Goal: Task Accomplishment & Management: Complete application form

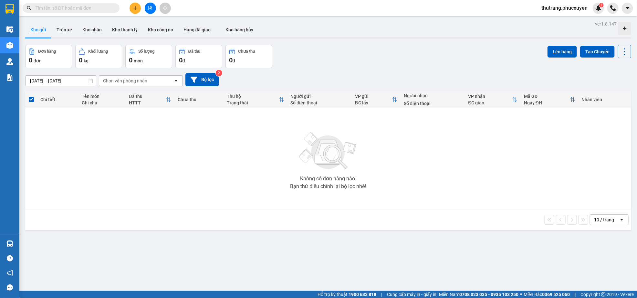
click at [135, 9] on icon "plus" at bounding box center [135, 8] width 5 height 5
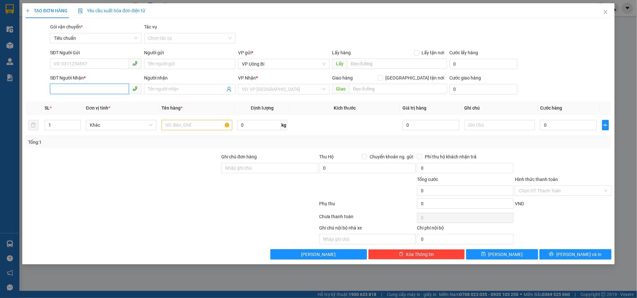
click at [95, 90] on input "SĐT Người Nhận *" at bounding box center [89, 89] width 79 height 10
paste input "0969110858"
type input "0969110858"
paste input "0869686776"
type input "0869686776"
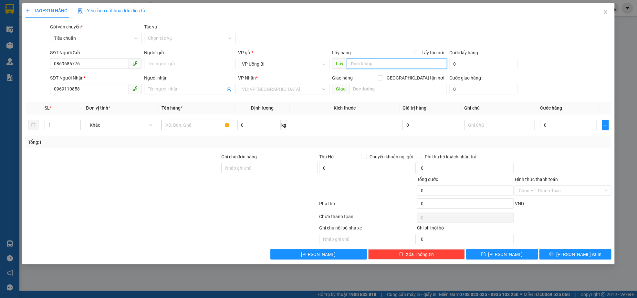
click at [390, 66] on input "text" at bounding box center [397, 63] width 100 height 10
click at [387, 61] on input "text" at bounding box center [397, 63] width 100 height 10
type input "sapa"
click at [288, 90] on input "search" at bounding box center [281, 89] width 79 height 10
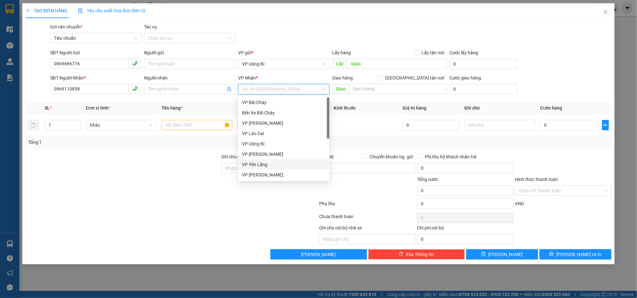
scroll to position [103, 0]
click at [264, 178] on div "VP Dọc đường" at bounding box center [284, 175] width 84 height 7
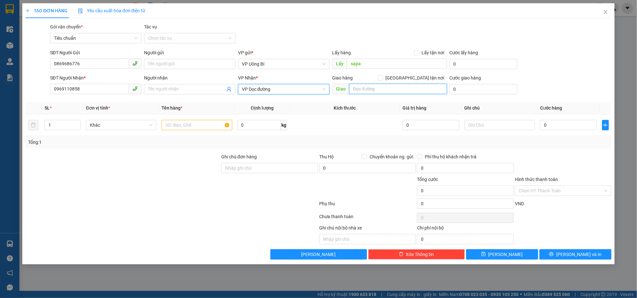
click at [379, 86] on input "text" at bounding box center [398, 89] width 98 height 10
type input "bến xe bãi cháy"
click at [197, 127] on input "text" at bounding box center [197, 125] width 70 height 10
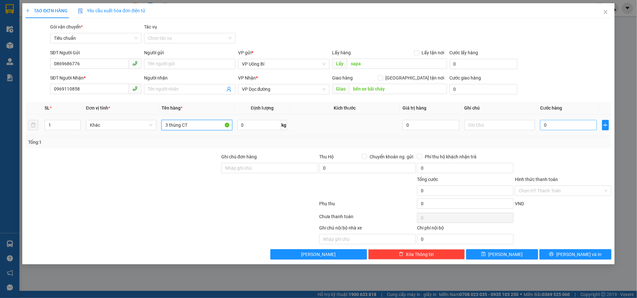
type input "3 thùng CT"
click at [554, 126] on input "0" at bounding box center [568, 125] width 57 height 10
type input "7"
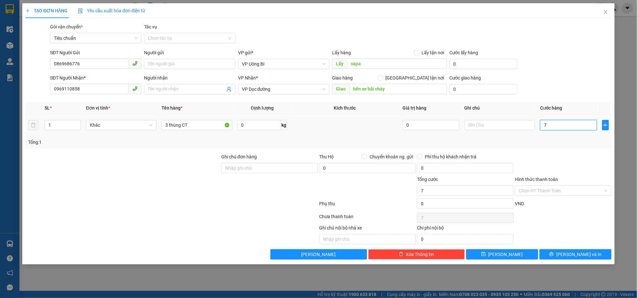
type input "70"
type input "700"
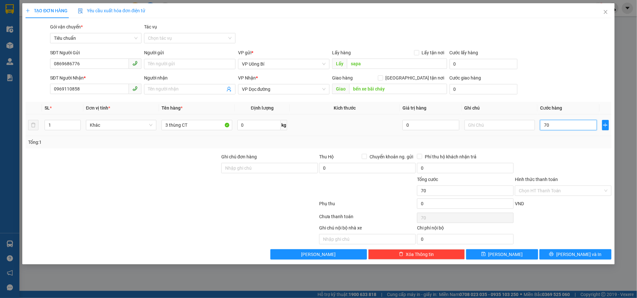
type input "700"
type input "7.000"
type input "70.000"
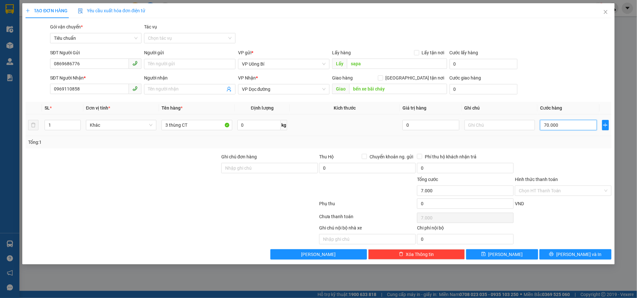
type input "70.000"
type input "700.000"
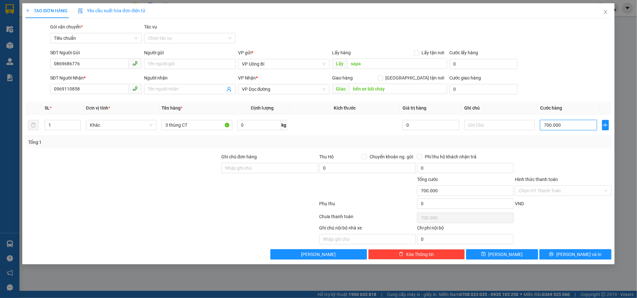
type input "700.000"
click at [568, 165] on div at bounding box center [564, 164] width 98 height 23
click at [574, 257] on span "Lưu và In" at bounding box center [579, 254] width 45 height 7
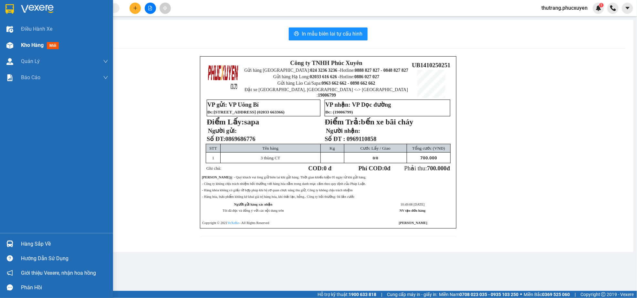
click at [35, 45] on span "Kho hàng" at bounding box center [32, 45] width 23 height 6
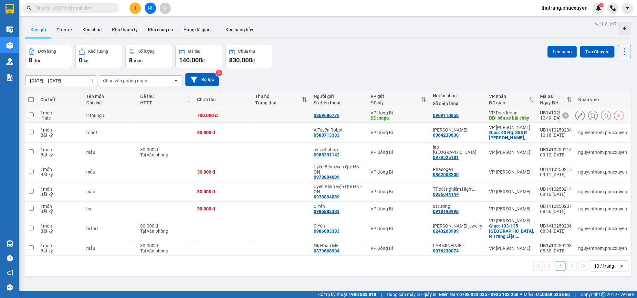
click at [373, 113] on td "VP Uông Bí DĐ: sapa" at bounding box center [398, 115] width 62 height 15
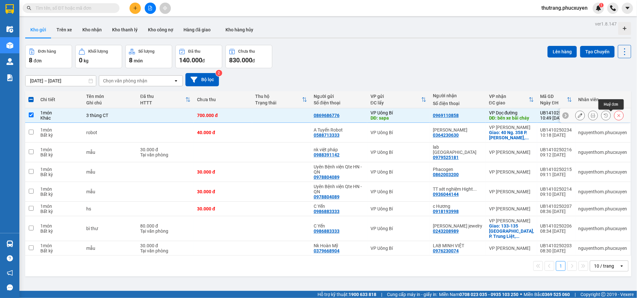
click at [617, 115] on icon at bounding box center [619, 115] width 5 height 5
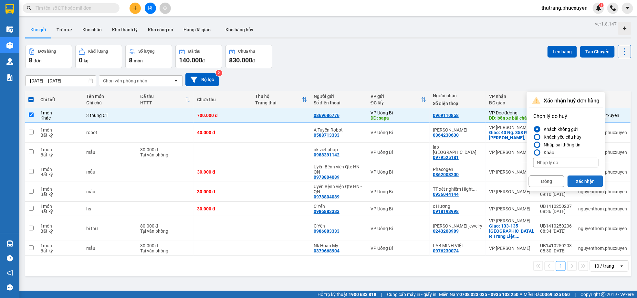
click at [587, 181] on button "Xác nhận" at bounding box center [586, 181] width 36 height 12
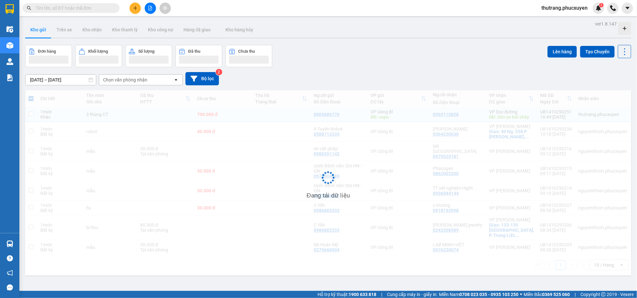
checkbox input "false"
